Goal: Information Seeking & Learning: Learn about a topic

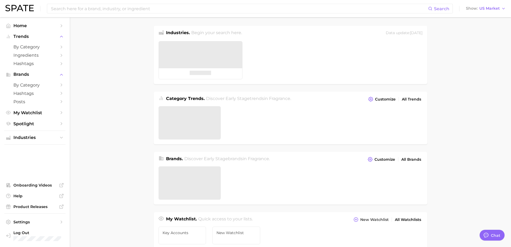
type textarea "x"
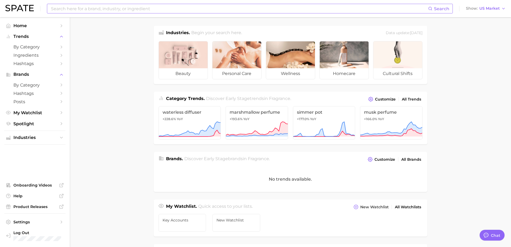
click at [123, 8] on input at bounding box center [239, 8] width 378 height 9
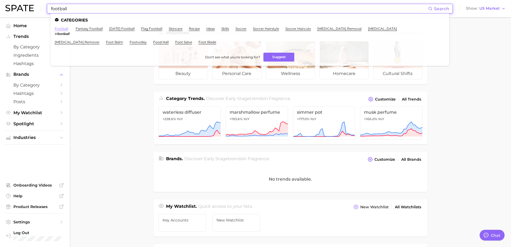
type input "football"
click at [66, 29] on link "football" at bounding box center [61, 29] width 13 height 4
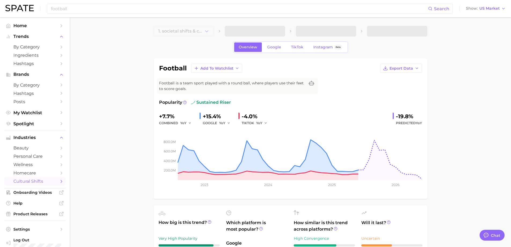
type textarea "x"
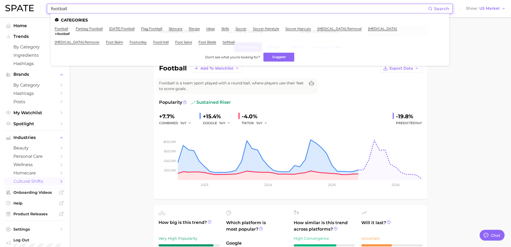
drag, startPoint x: 90, startPoint y: 9, endPoint x: 58, endPoint y: 9, distance: 31.1
click at [58, 9] on input "football" at bounding box center [239, 8] width 378 height 9
click at [75, 6] on input "football" at bounding box center [239, 8] width 378 height 9
drag, startPoint x: 76, startPoint y: 6, endPoint x: 41, endPoint y: 6, distance: 34.6
click at [46, 6] on div "football Search Categories football # football fantasy football [DATE] football…" at bounding box center [255, 8] width 500 height 17
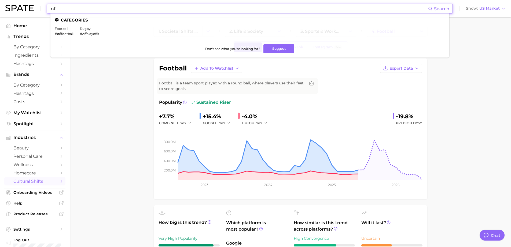
click at [71, 35] on span "football" at bounding box center [67, 34] width 12 height 4
click at [65, 30] on link "football" at bounding box center [61, 29] width 13 height 4
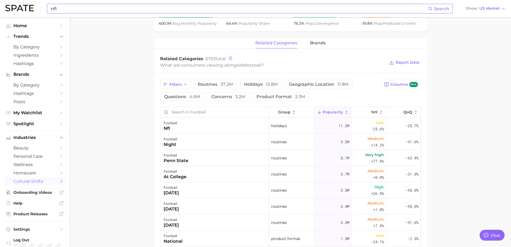
scroll to position [241, 0]
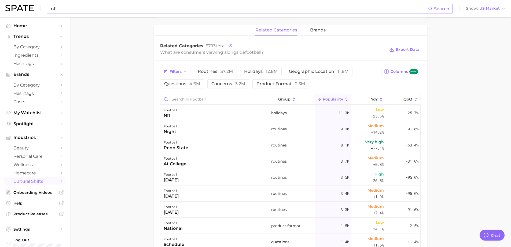
click at [96, 10] on input "nfl" at bounding box center [239, 8] width 378 height 9
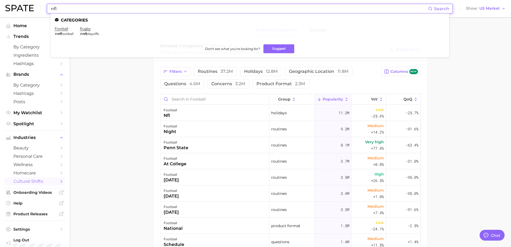
drag, startPoint x: 92, startPoint y: 10, endPoint x: 38, endPoint y: 4, distance: 54.6
click at [38, 4] on div "nfl Search Categories football # nfl football rugby # nfl playoffs Don't see wh…" at bounding box center [255, 8] width 500 height 17
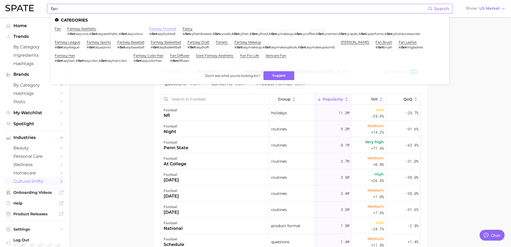
click at [162, 30] on link "fantasy football" at bounding box center [162, 29] width 27 height 4
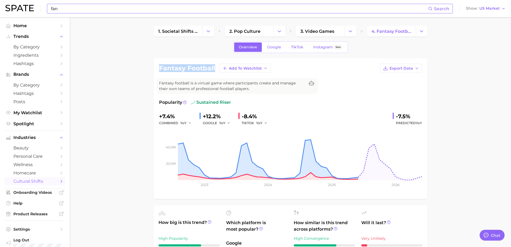
drag, startPoint x: 214, startPoint y: 68, endPoint x: 157, endPoint y: 67, distance: 56.6
click at [157, 67] on div "fantasy football Add to Watchlist Export Data Fantasy football is a virtual gam…" at bounding box center [291, 128] width 274 height 140
copy h1 "fantasy football"
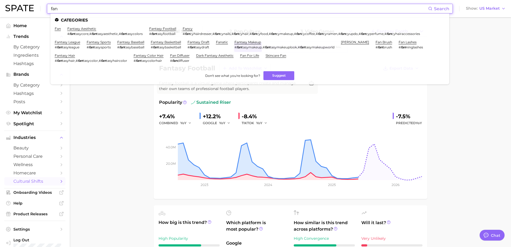
click at [109, 9] on input "fan" at bounding box center [239, 8] width 378 height 9
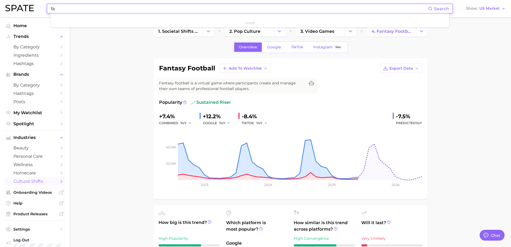
type input "f"
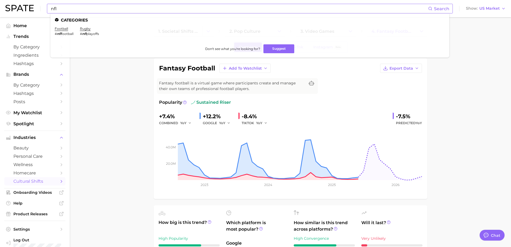
click at [66, 31] on li "football # nfl football" at bounding box center [64, 31] width 19 height 9
click at [65, 29] on link "football" at bounding box center [61, 29] width 13 height 4
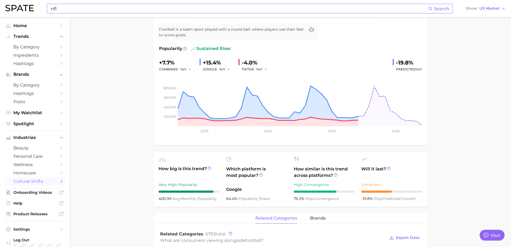
scroll to position [27, 0]
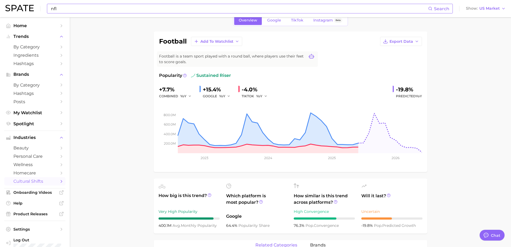
click at [309, 57] on icon at bounding box center [311, 56] width 5 height 5
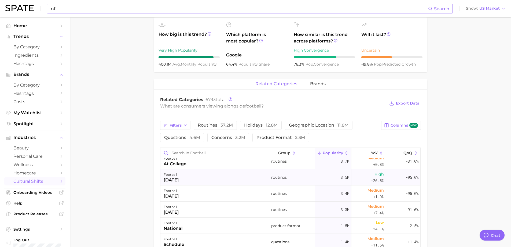
scroll to position [0, 0]
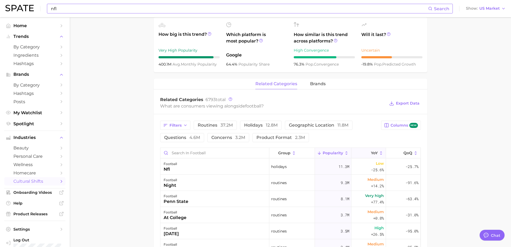
click at [379, 153] on icon at bounding box center [381, 152] width 5 height 5
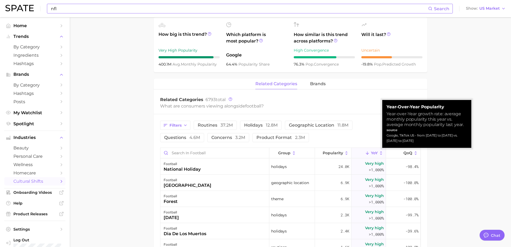
click at [379, 155] on icon at bounding box center [381, 152] width 5 height 5
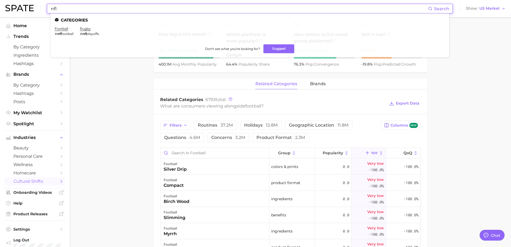
drag, startPoint x: 83, startPoint y: 6, endPoint x: 39, endPoint y: 7, distance: 44.8
click at [39, 7] on div "nfl Search Categories football # nfl football rugby # nfl playoffs Don't see wh…" at bounding box center [255, 8] width 500 height 17
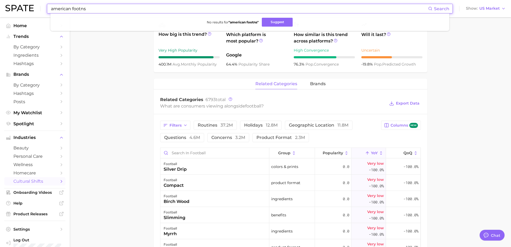
drag, startPoint x: 64, startPoint y: 10, endPoint x: 34, endPoint y: 7, distance: 31.0
click at [34, 7] on div "american footns Search No results for " american footns " Suggest Show US Market" at bounding box center [255, 8] width 500 height 17
type input "t"
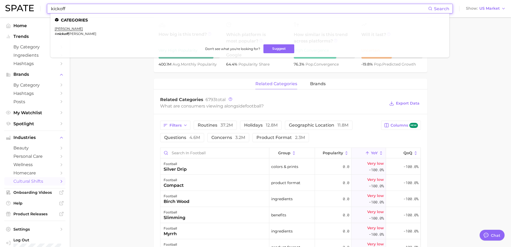
drag, startPoint x: 69, startPoint y: 11, endPoint x: 46, endPoint y: 5, distance: 23.5
click at [46, 5] on div "kickoff Search Categories [PERSON_NAME] # [PERSON_NAME] Don't see what you're l…" at bounding box center [255, 8] width 500 height 17
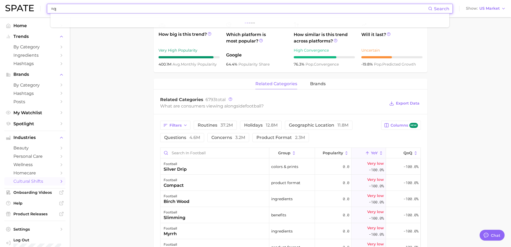
type input "="
drag, startPoint x: 82, startPoint y: 9, endPoint x: 51, endPoint y: 9, distance: 31.7
click at [50, 10] on input "quaterback" at bounding box center [239, 8] width 378 height 9
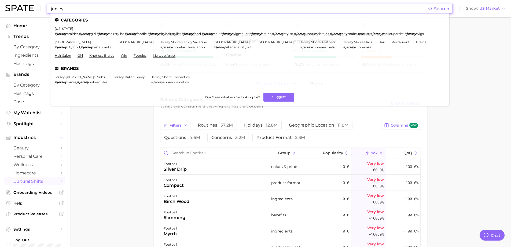
type input "jersey"
